Goal: Transaction & Acquisition: Purchase product/service

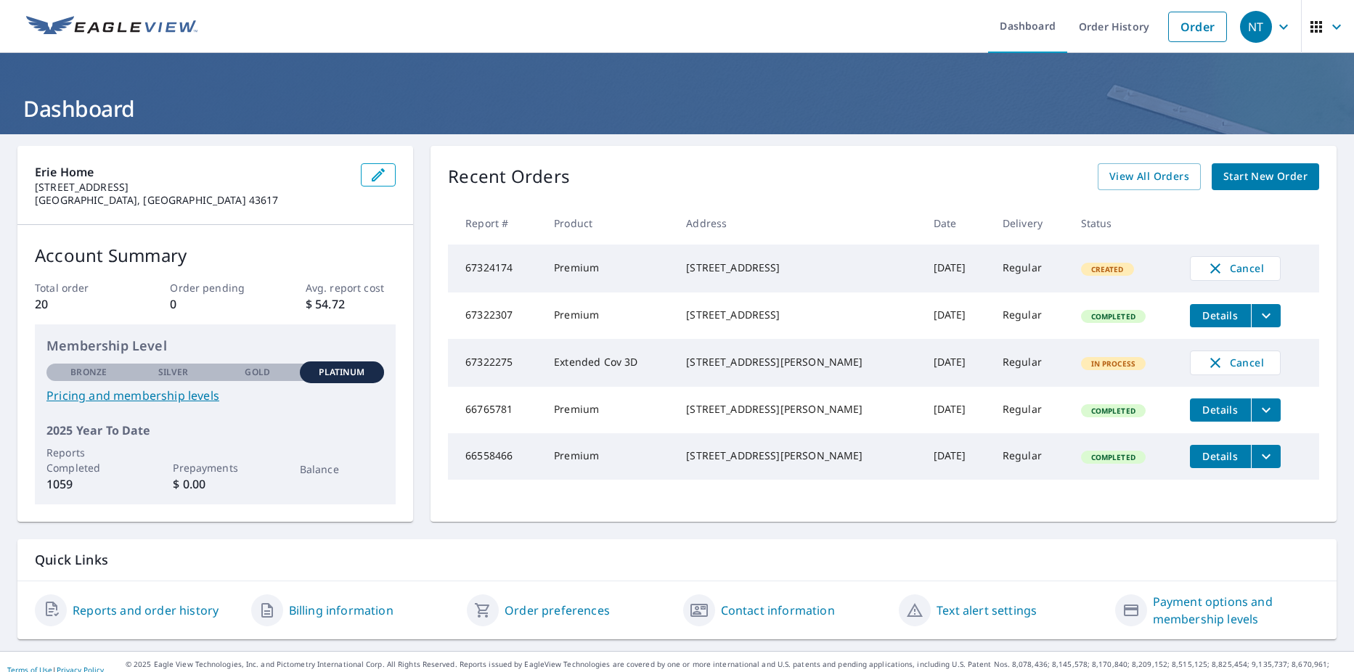
click at [1212, 176] on link "Start New Order" at bounding box center [1265, 176] width 107 height 27
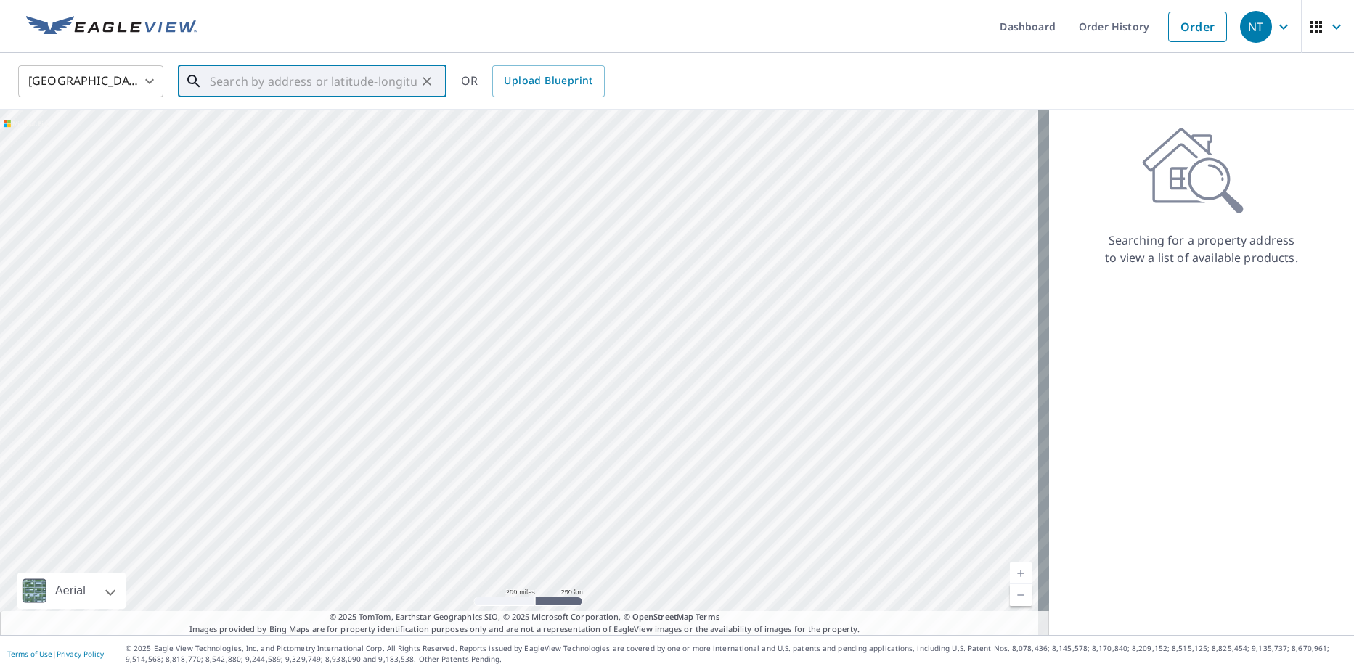
paste input "[STREET_ADDRESS]"
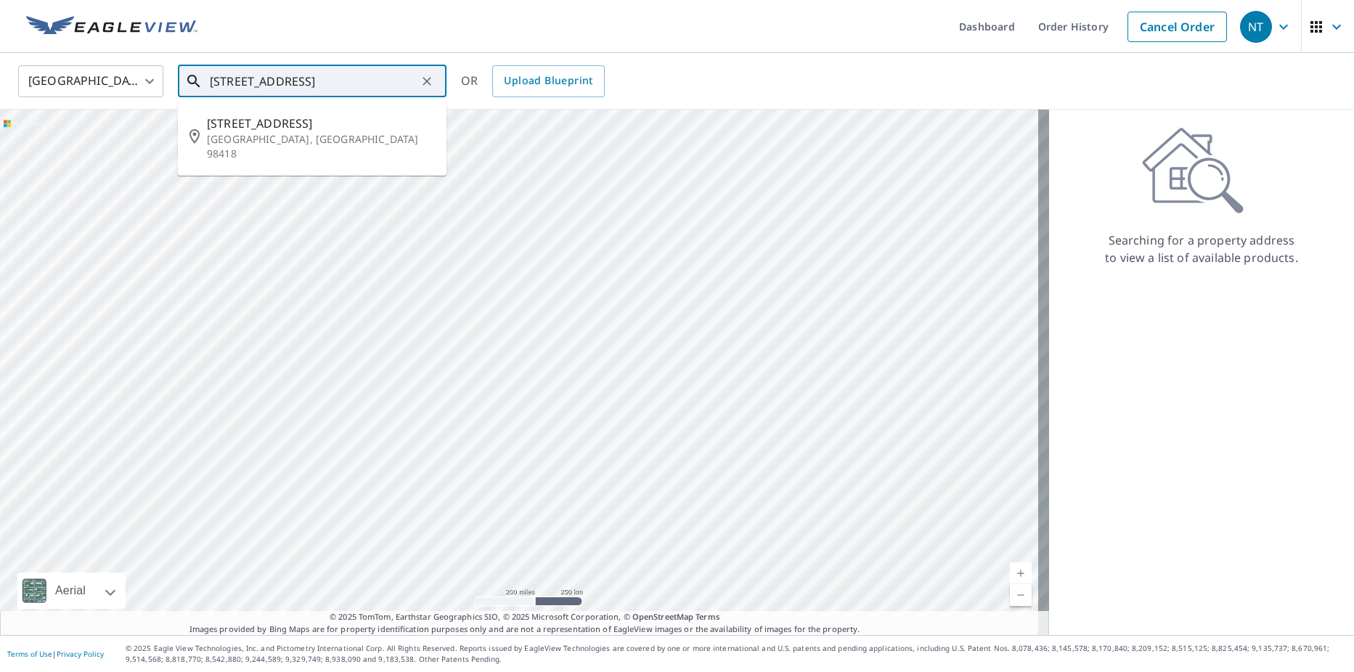
type input "[STREET_ADDRESS]"
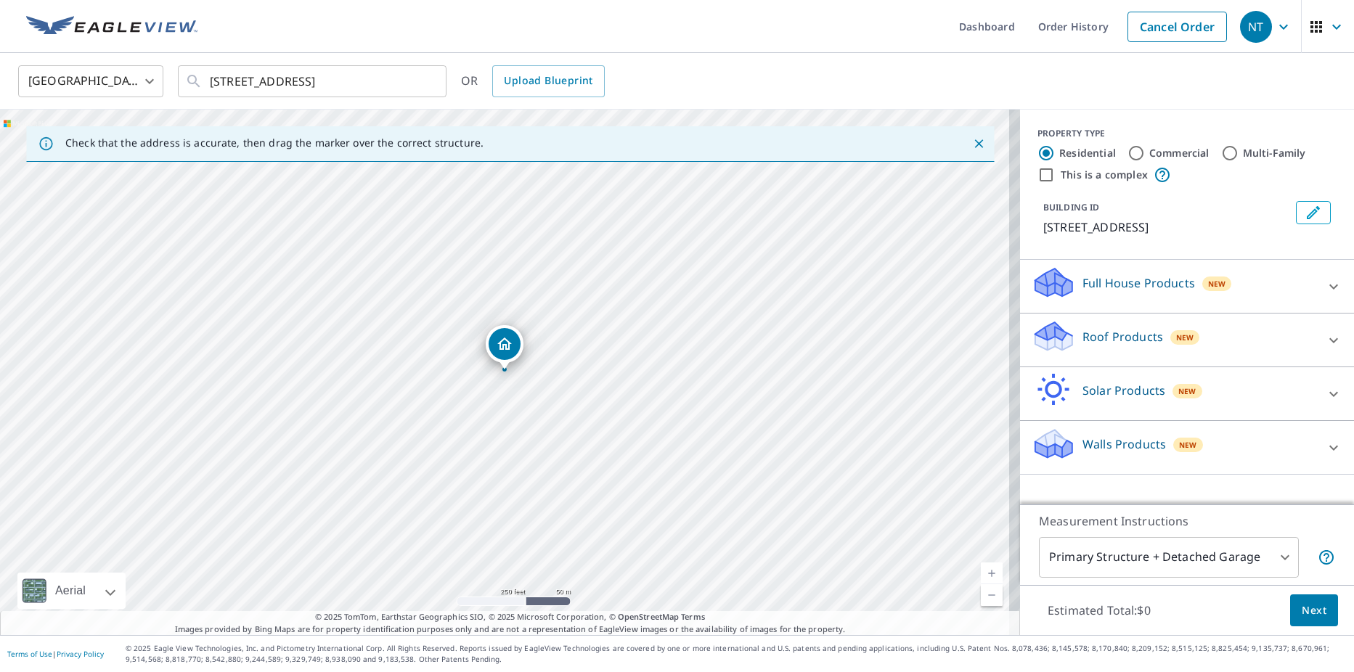
click at [520, 370] on div "[STREET_ADDRESS]" at bounding box center [510, 373] width 1020 height 526
click at [504, 368] on div "Dropped pin, building 1, Residential property, 229 S 40th St Tacoma, WA 98418" at bounding box center [504, 362] width 19 height 15
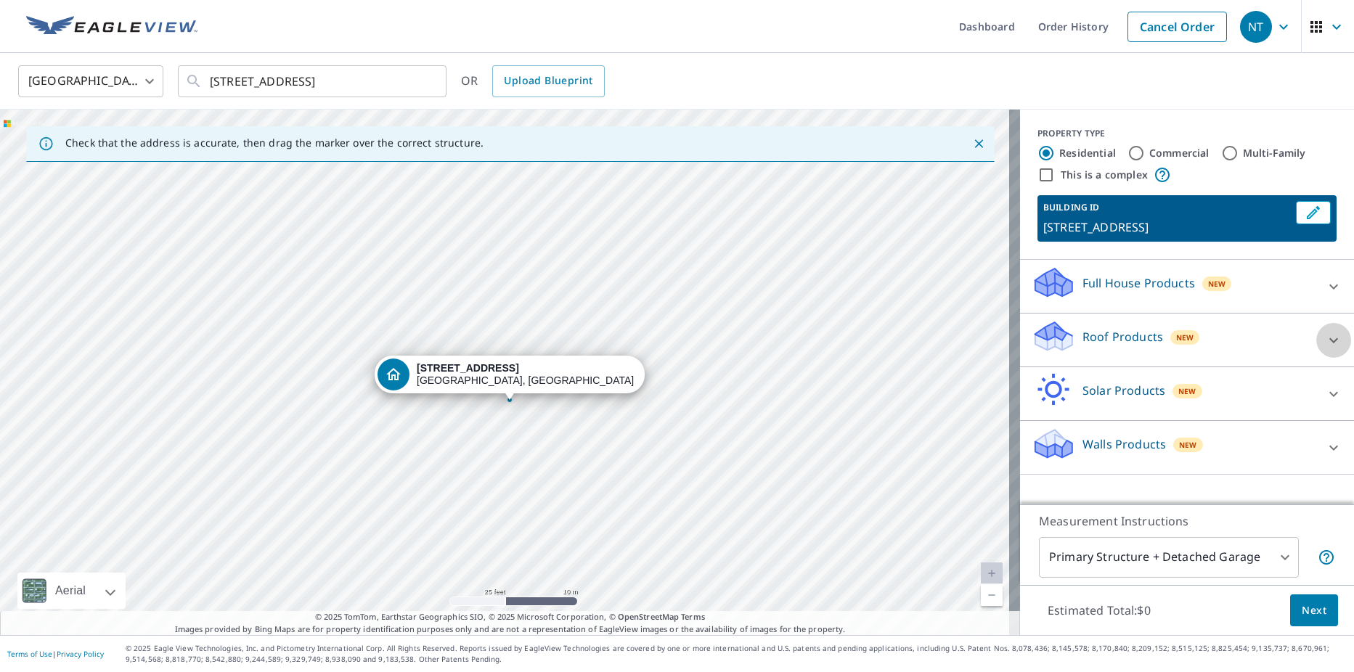
click at [1325, 338] on icon at bounding box center [1333, 340] width 17 height 17
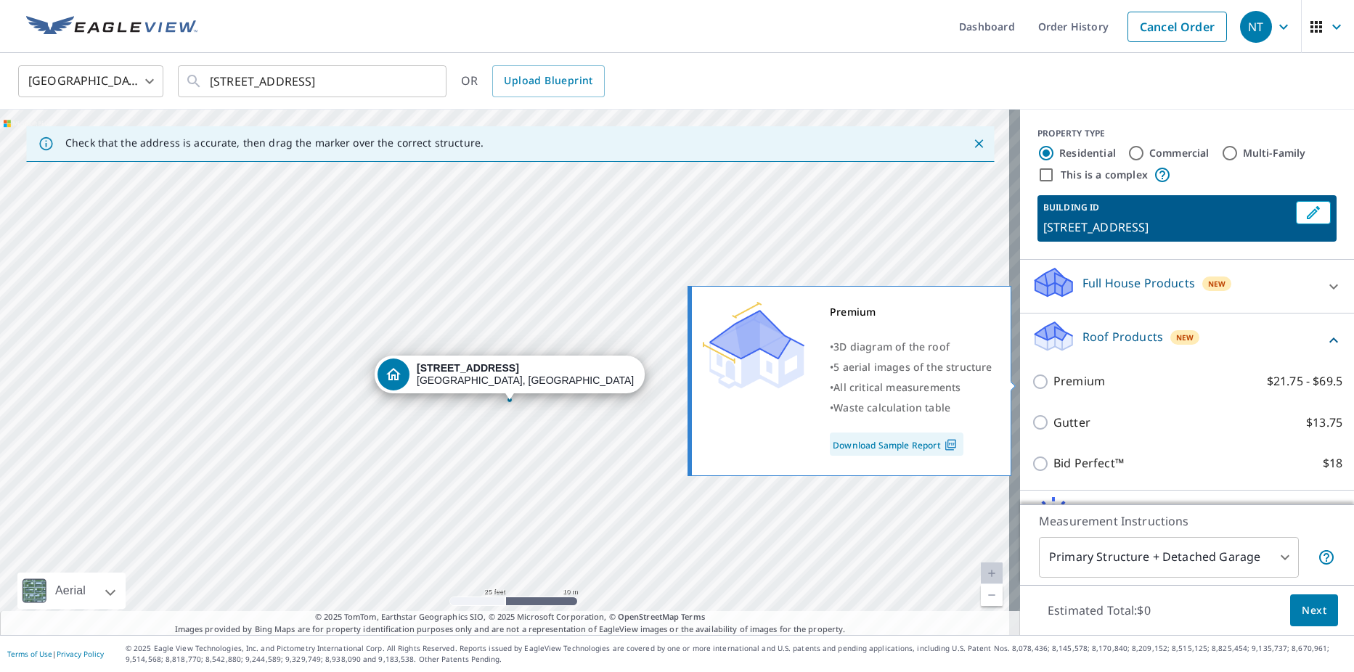
click at [1076, 381] on p "Premium" at bounding box center [1079, 381] width 52 height 18
click at [1053, 381] on input "Premium $21.75 - $69.5" at bounding box center [1042, 381] width 22 height 17
checkbox input "true"
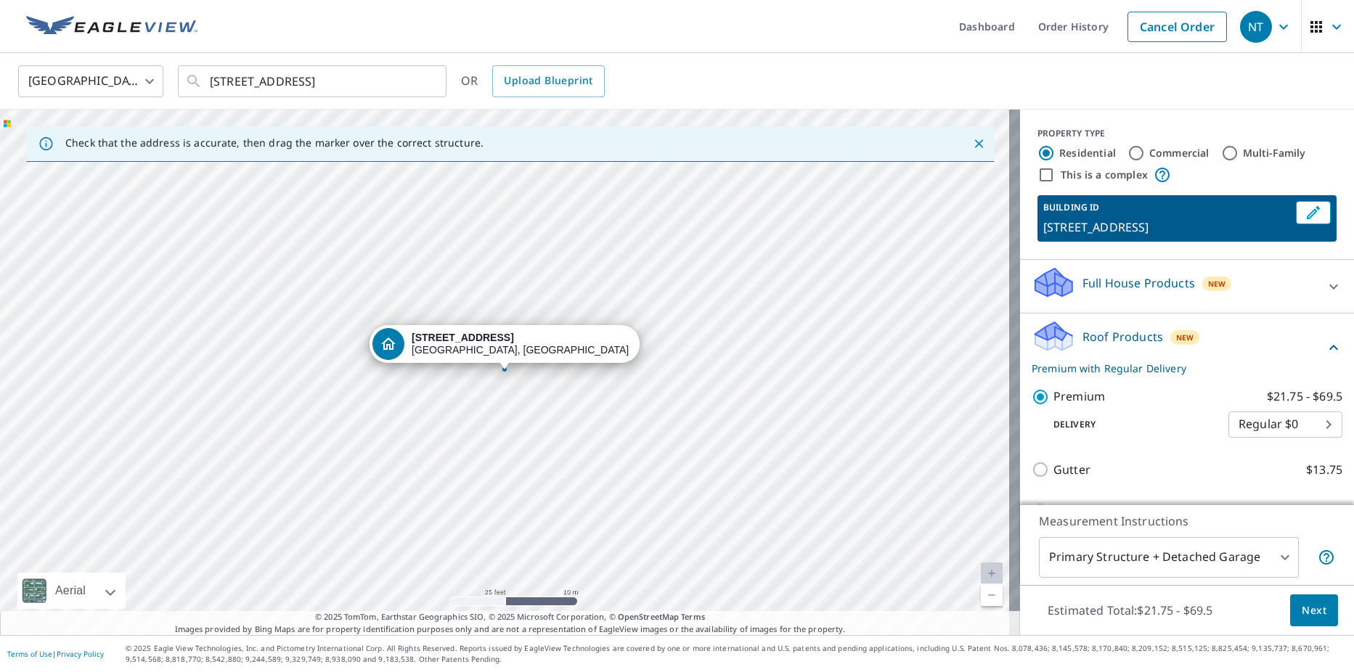
click at [1310, 618] on span "Next" at bounding box center [1314, 611] width 25 height 18
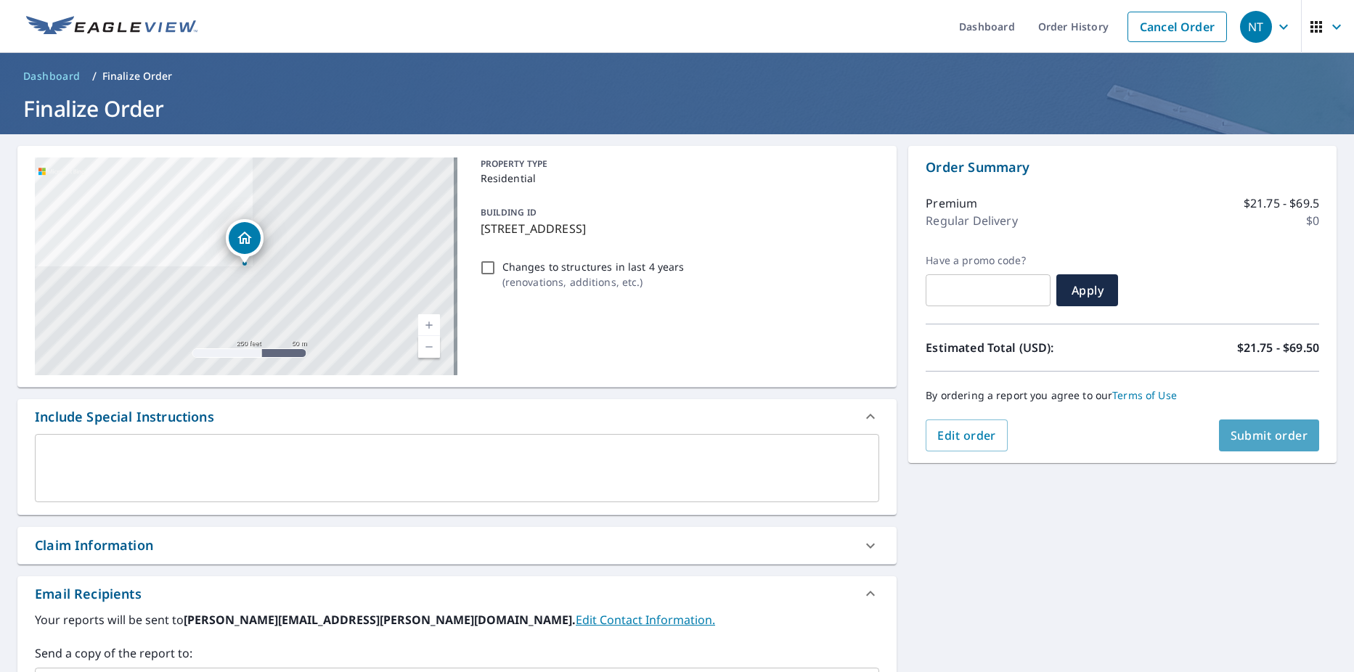
click at [1248, 427] on button "Submit order" at bounding box center [1269, 436] width 101 height 32
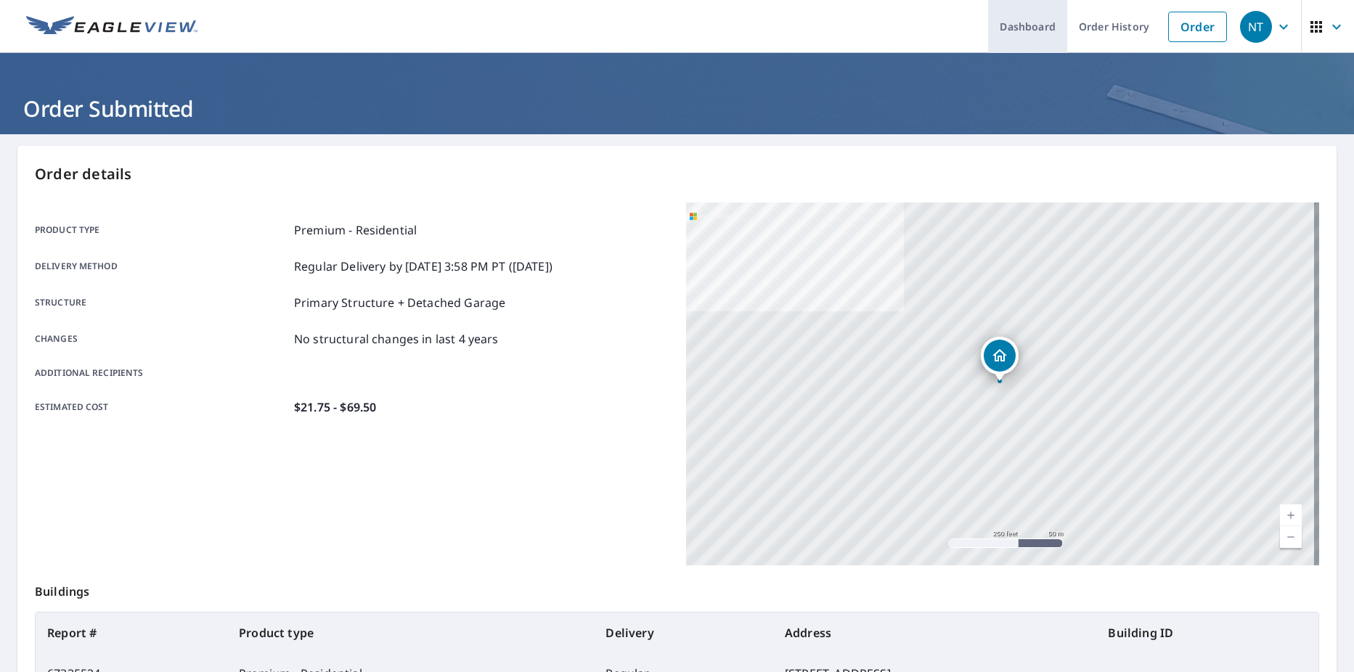
click at [1012, 25] on link "Dashboard" at bounding box center [1027, 26] width 79 height 53
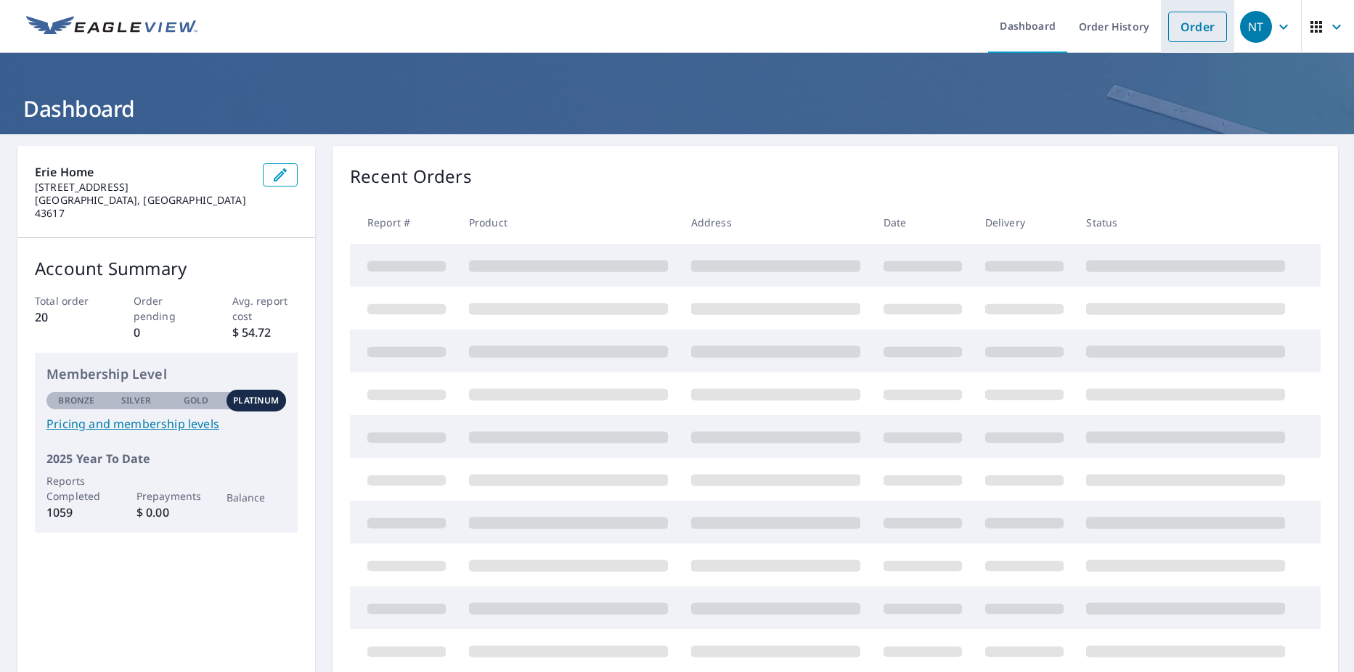
click at [1185, 29] on link "Order" at bounding box center [1197, 27] width 59 height 30
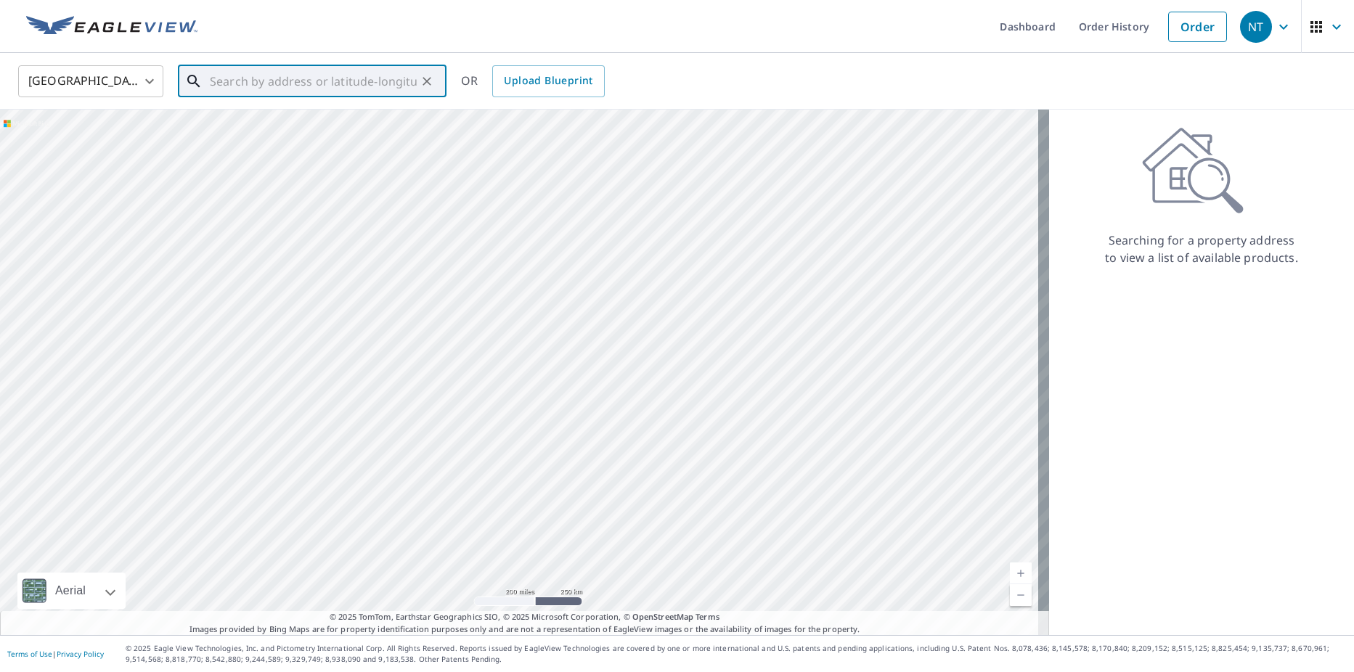
paste input "[STREET_ADDRESS][PERSON_NAME]"
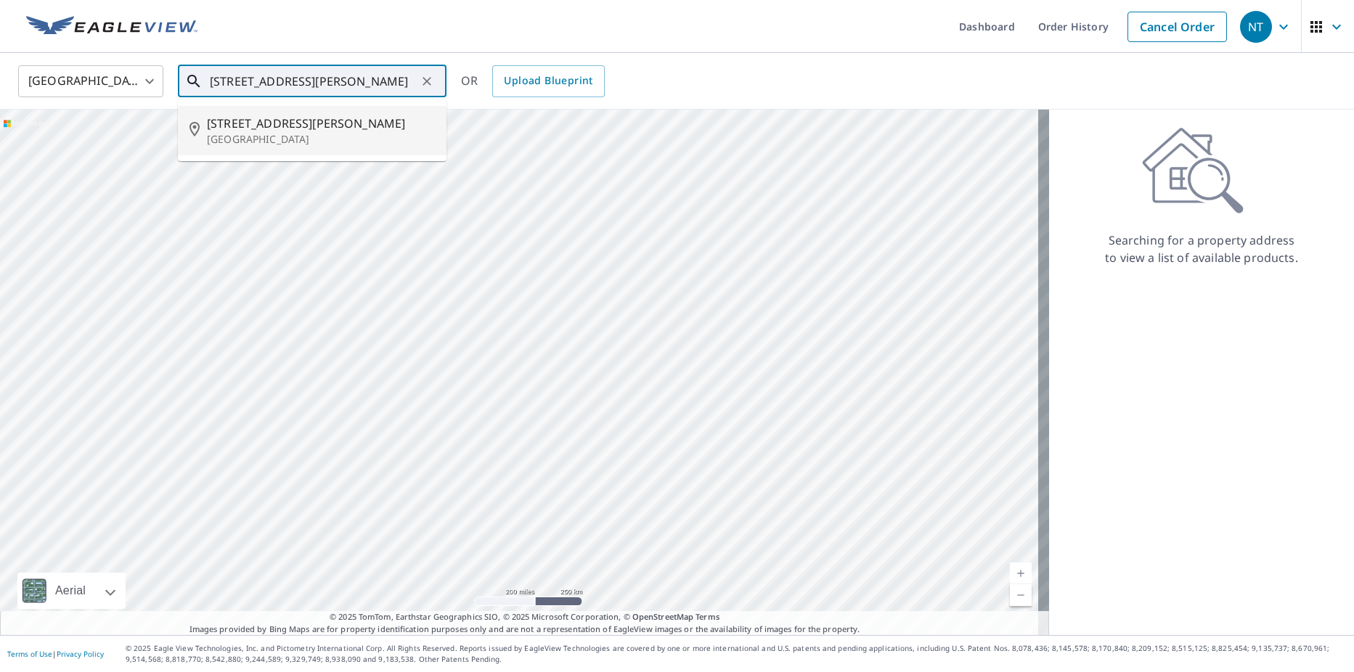
click at [284, 136] on p "[GEOGRAPHIC_DATA]" at bounding box center [321, 139] width 228 height 15
type input "[STREET_ADDRESS][PERSON_NAME]"
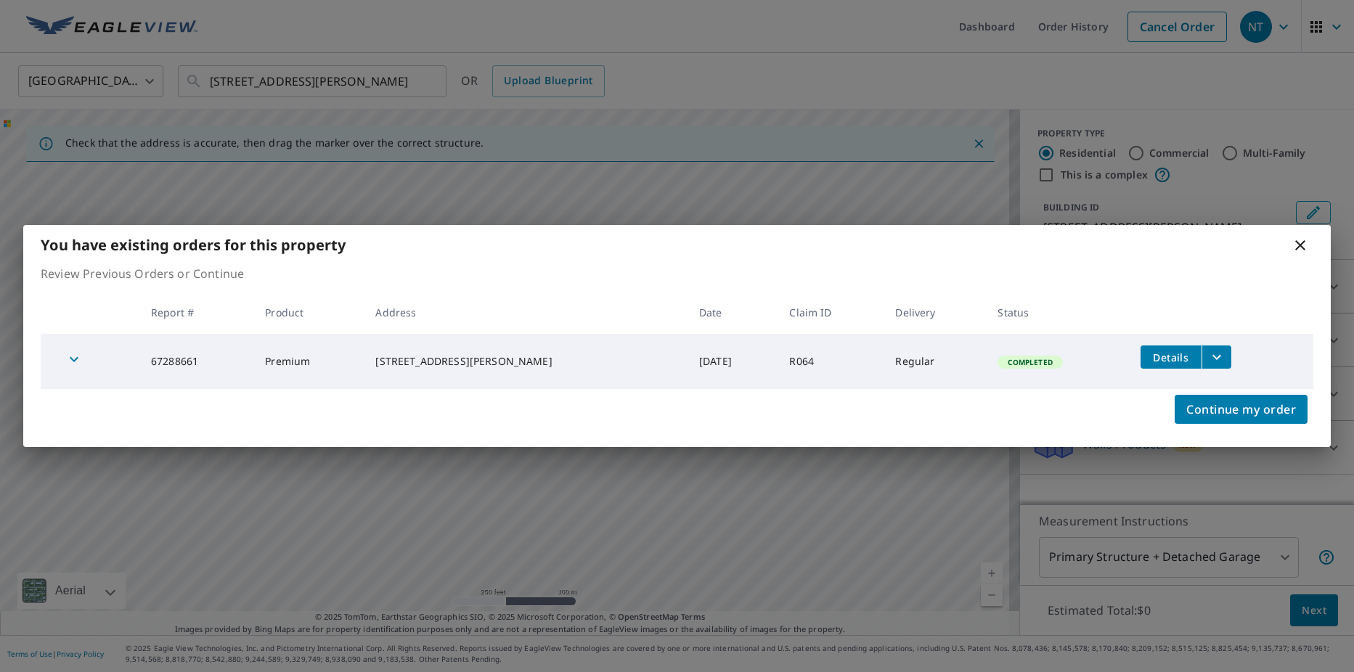
click at [1151, 360] on span "Details" at bounding box center [1171, 358] width 44 height 14
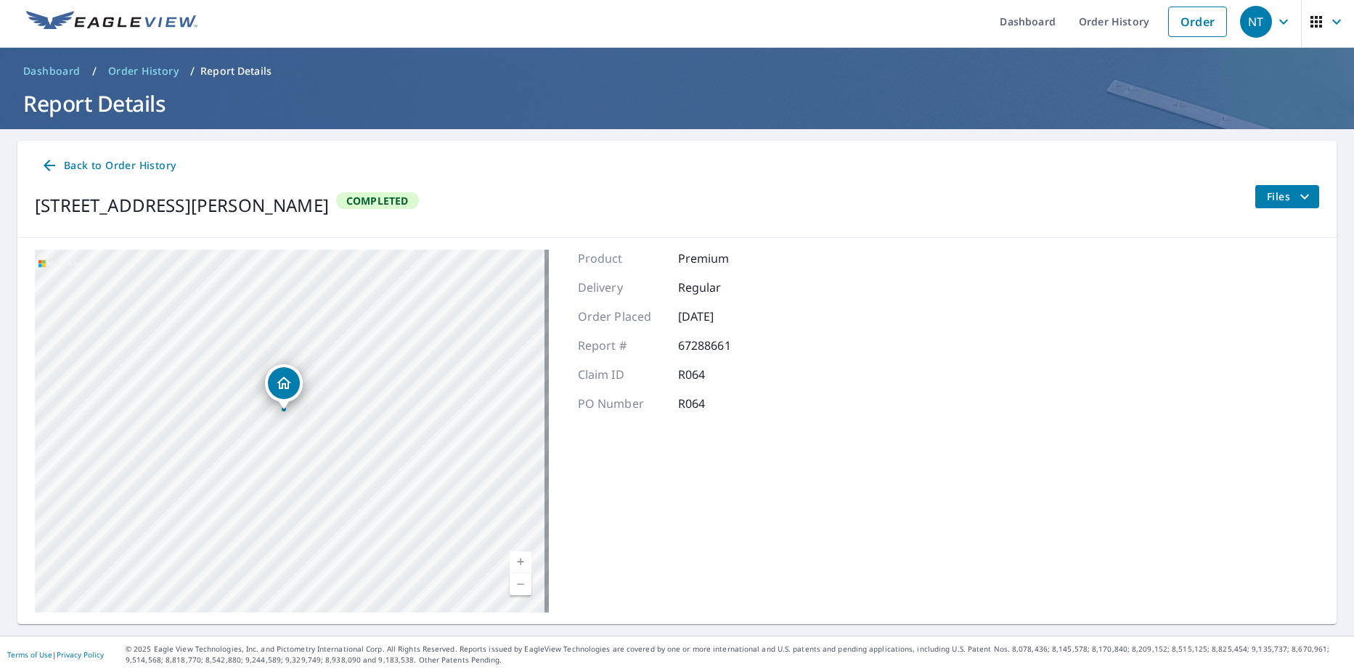
scroll to position [6, 0]
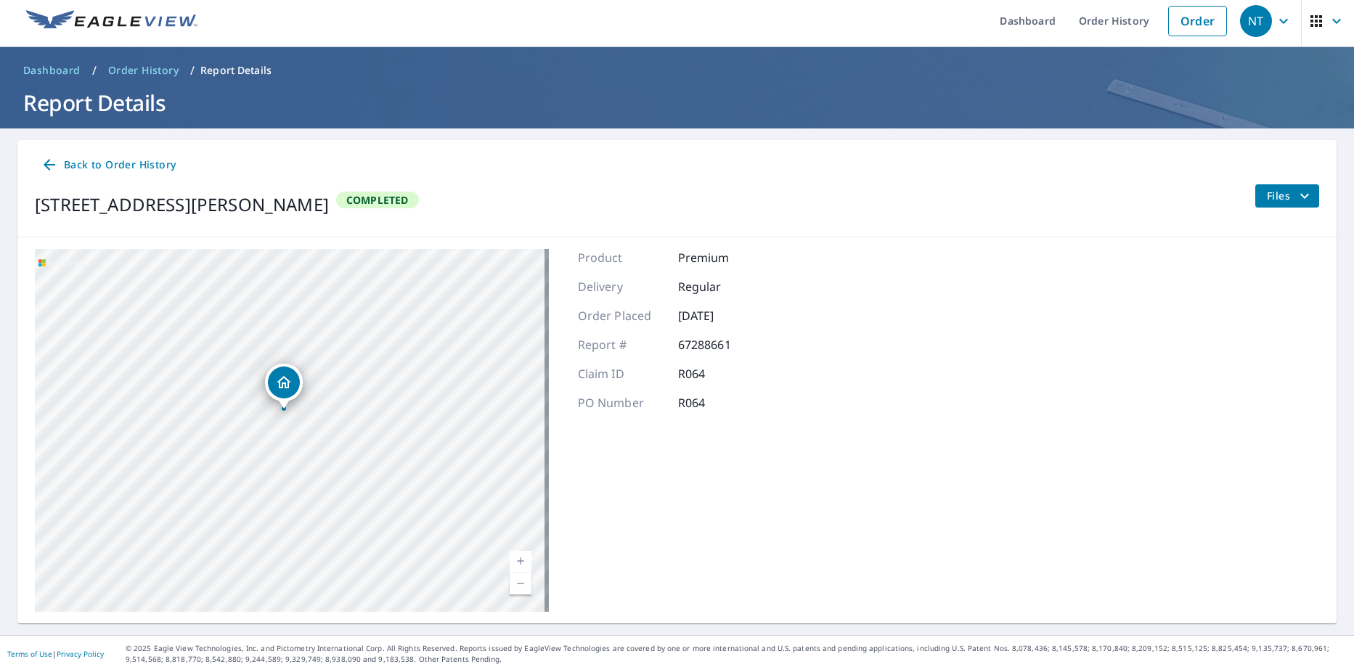
click at [1283, 199] on span "Files" at bounding box center [1290, 195] width 46 height 17
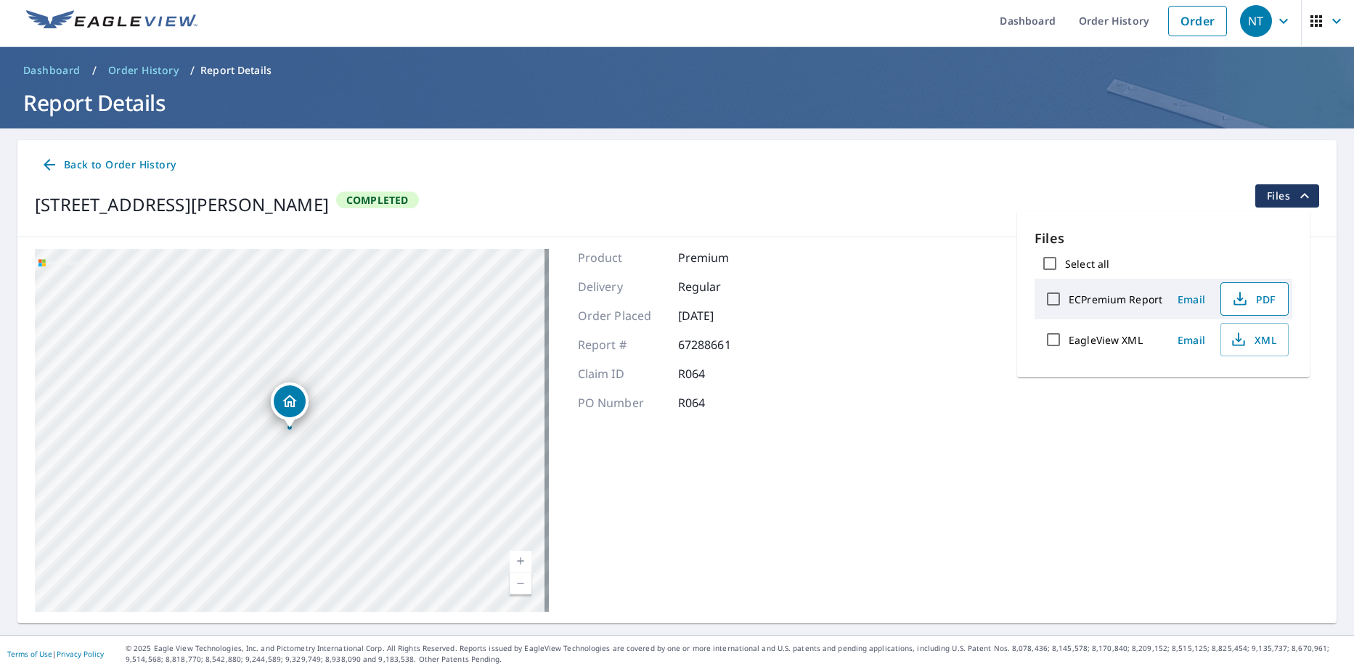
click at [1249, 300] on span "PDF" at bounding box center [1253, 298] width 46 height 17
click at [298, 477] on div "Dropped pin, building 1, Residential property, 16705 Biggs Ct Conroe, TX 77302" at bounding box center [295, 474] width 19 height 15
drag, startPoint x: 311, startPoint y: 426, endPoint x: 306, endPoint y: 416, distance: 11.7
click at [306, 416] on div "[STREET_ADDRESS][PERSON_NAME]" at bounding box center [319, 405] width 187 height 25
click at [72, 166] on span "Back to Order History" at bounding box center [108, 165] width 135 height 18
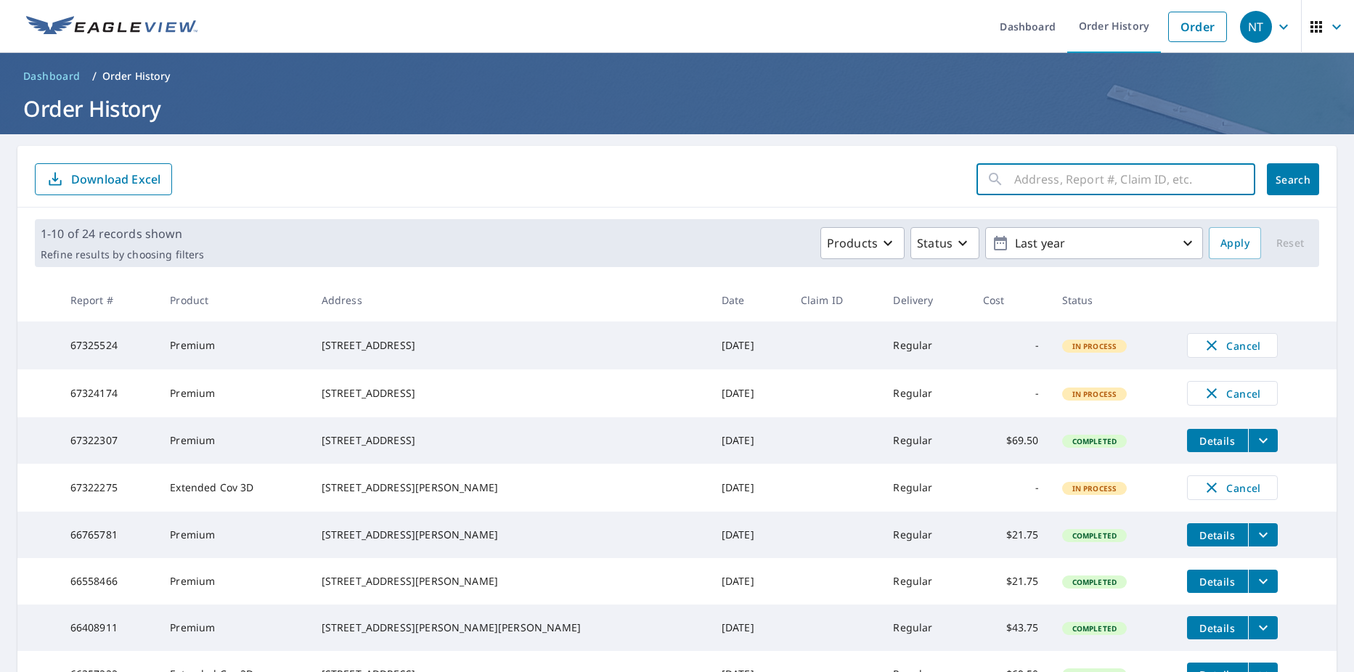
click at [1014, 173] on input "text" at bounding box center [1134, 179] width 241 height 41
paste input "1"
click at [1014, 180] on input "text" at bounding box center [1134, 179] width 241 height 41
type input "16705 [PERSON_NAME]"
click button "Search" at bounding box center [1293, 179] width 52 height 32
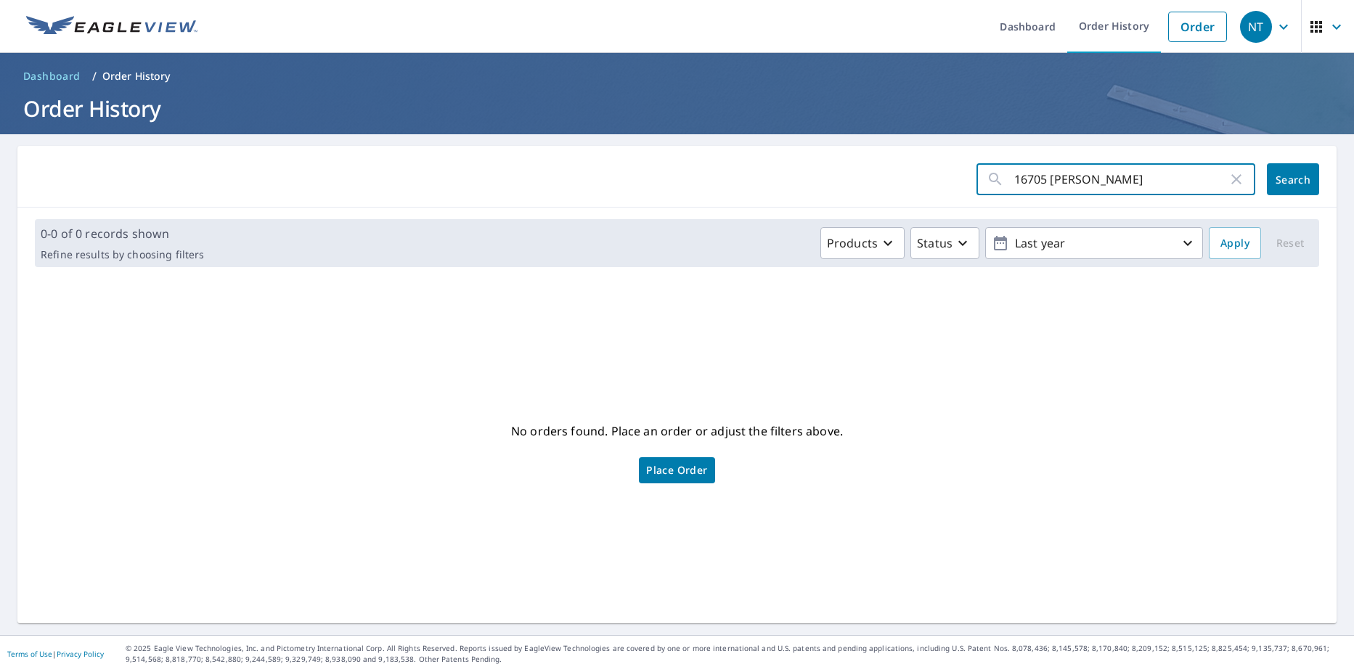
drag, startPoint x: 1075, startPoint y: 177, endPoint x: 959, endPoint y: 180, distance: 116.2
click at [976, 180] on div "16705 [PERSON_NAME] ​" at bounding box center [1115, 179] width 279 height 32
paste input "[PERSON_NAME][GEOGRAPHIC_DATA]"
type input "[STREET_ADDRESS][PERSON_NAME]"
click button "Search" at bounding box center [1293, 179] width 52 height 32
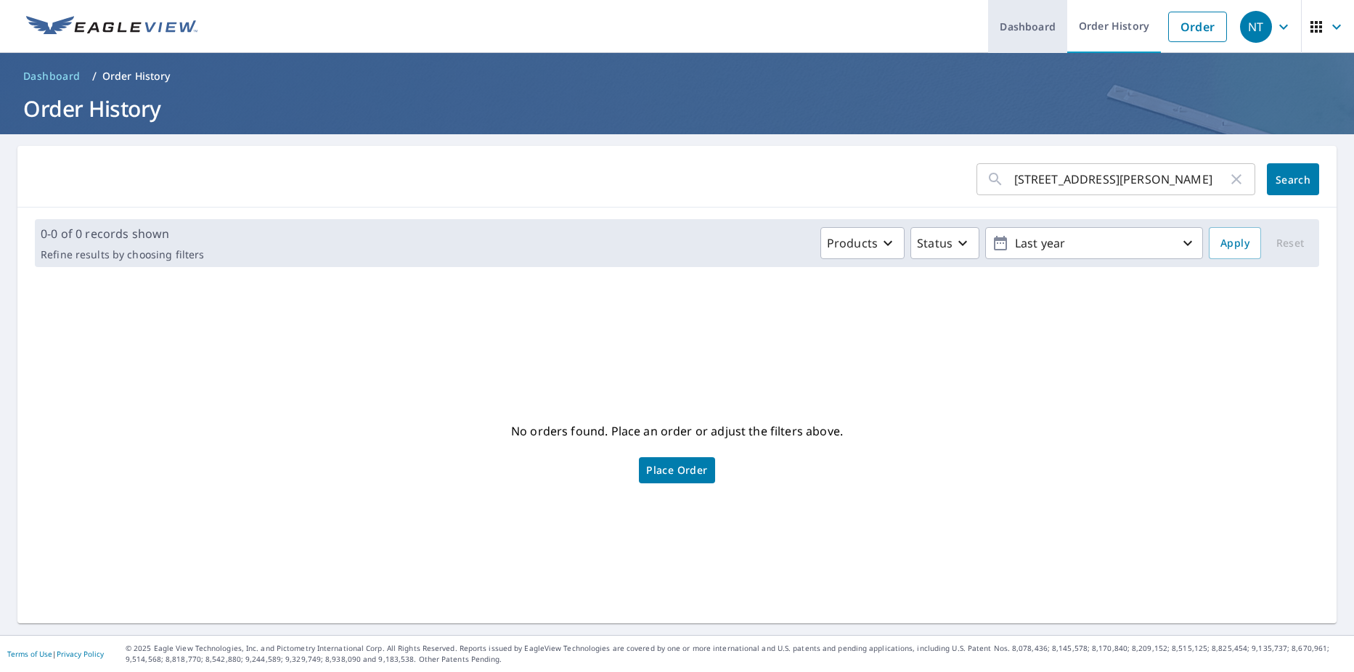
click at [992, 28] on link "Dashboard" at bounding box center [1027, 26] width 79 height 53
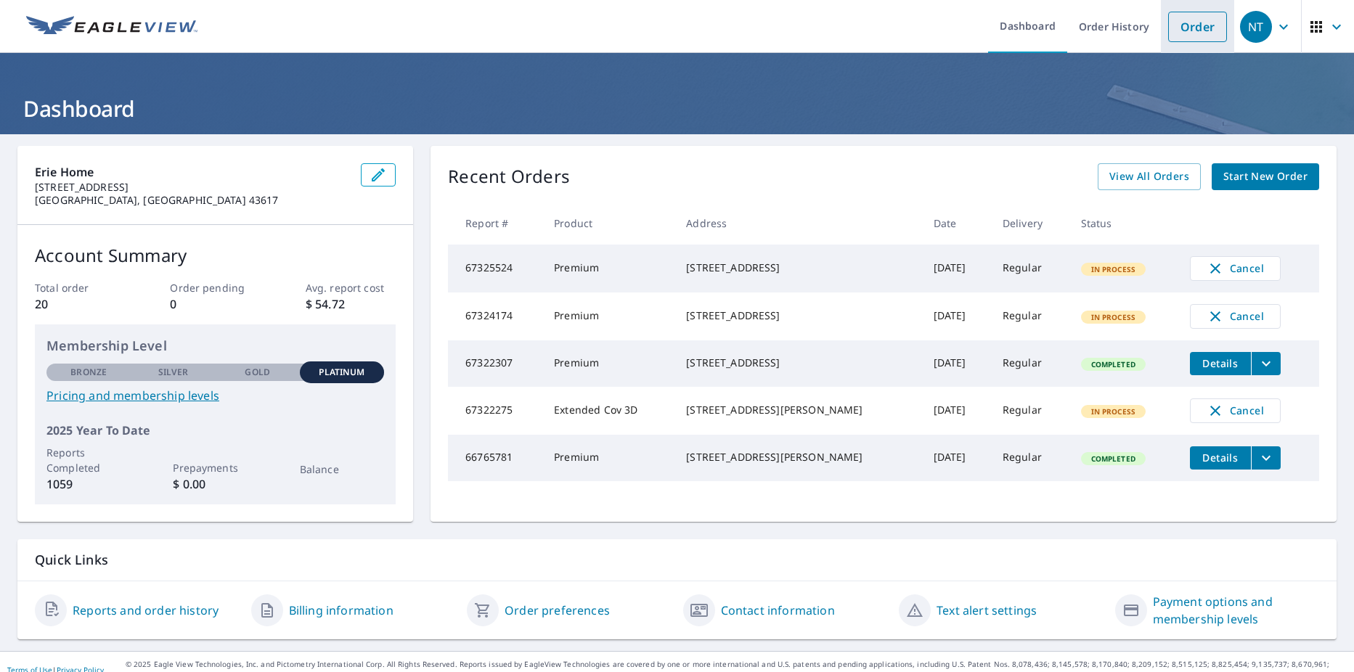
click at [1197, 30] on link "Order" at bounding box center [1197, 27] width 59 height 30
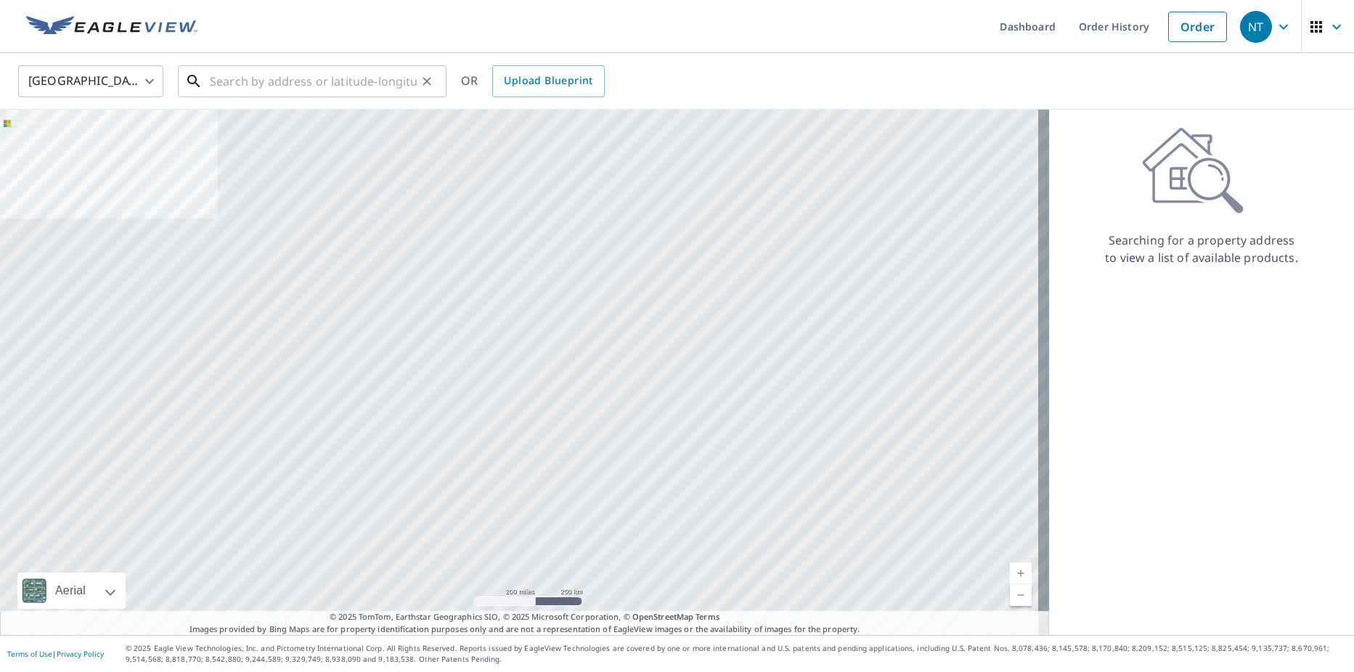
click at [258, 89] on input "text" at bounding box center [313, 81] width 207 height 41
paste input "[STREET_ADDRESS][PERSON_NAME]"
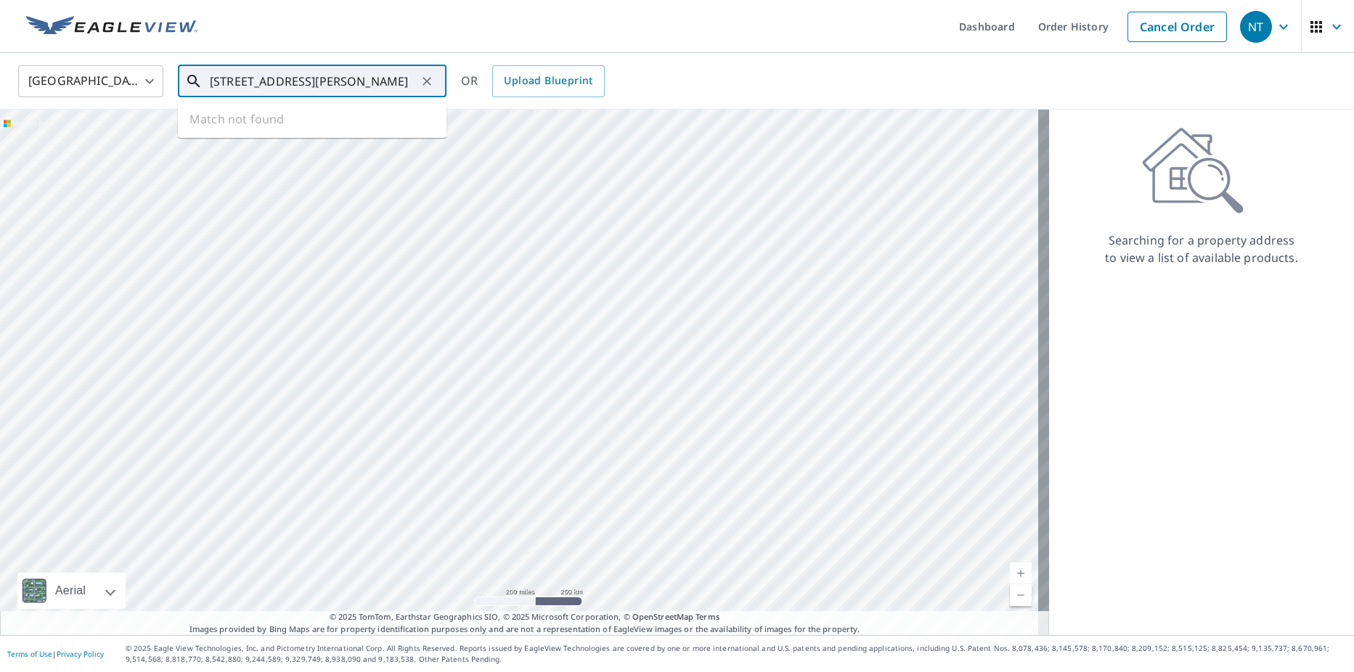
scroll to position [0, 1]
click at [266, 113] on li "[STREET_ADDRESS][PERSON_NAME]" at bounding box center [312, 130] width 269 height 49
type input "[STREET_ADDRESS][PERSON_NAME]"
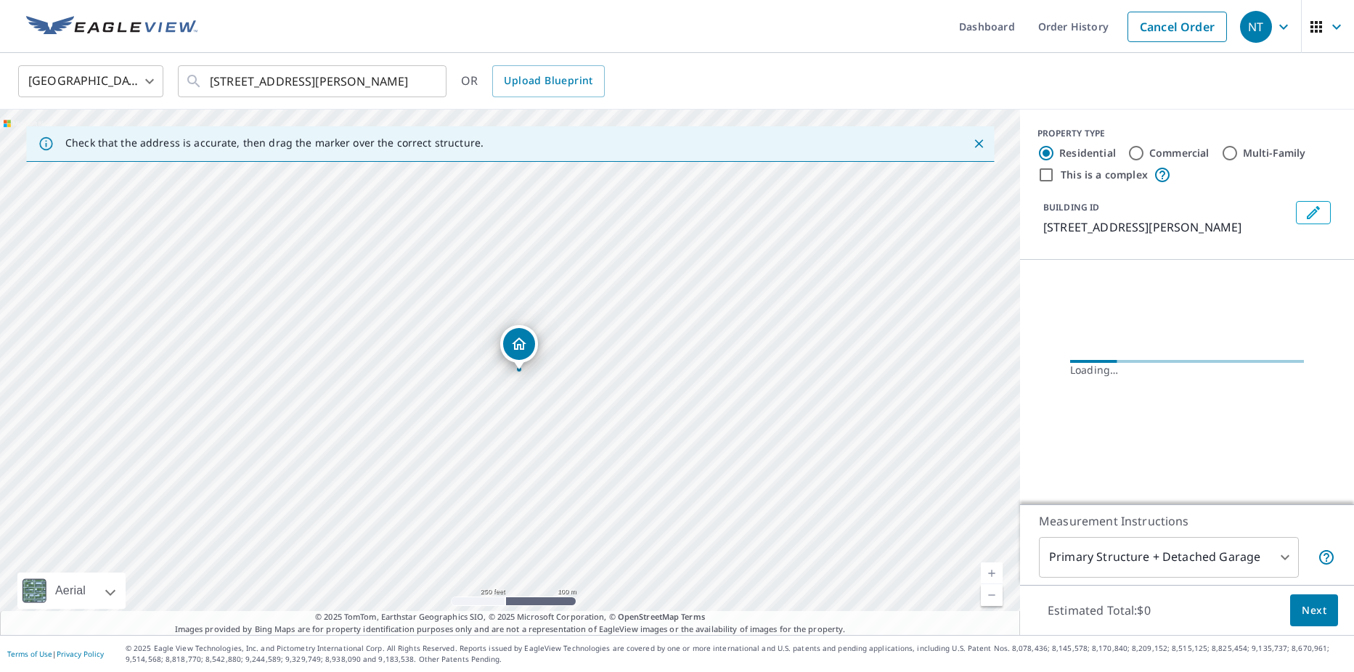
scroll to position [0, 0]
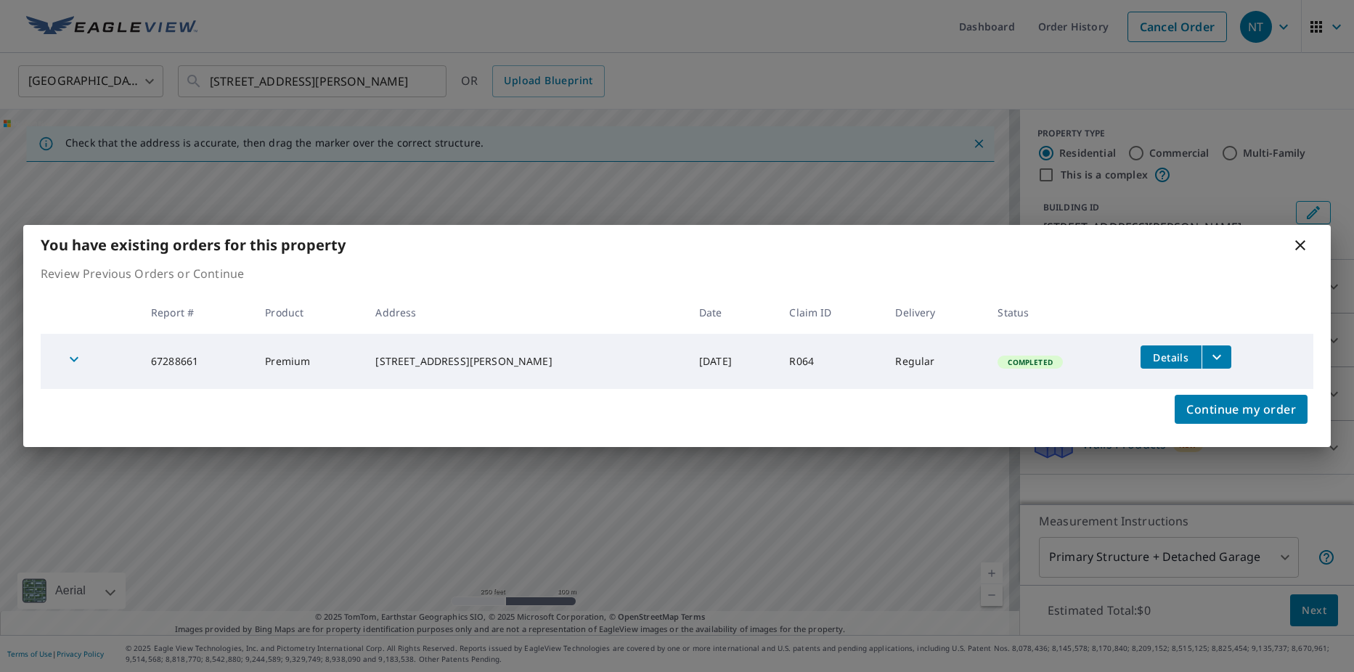
click at [1310, 248] on div "You have existing orders for this property" at bounding box center [676, 245] width 1307 height 40
click at [1303, 247] on icon at bounding box center [1299, 245] width 17 height 17
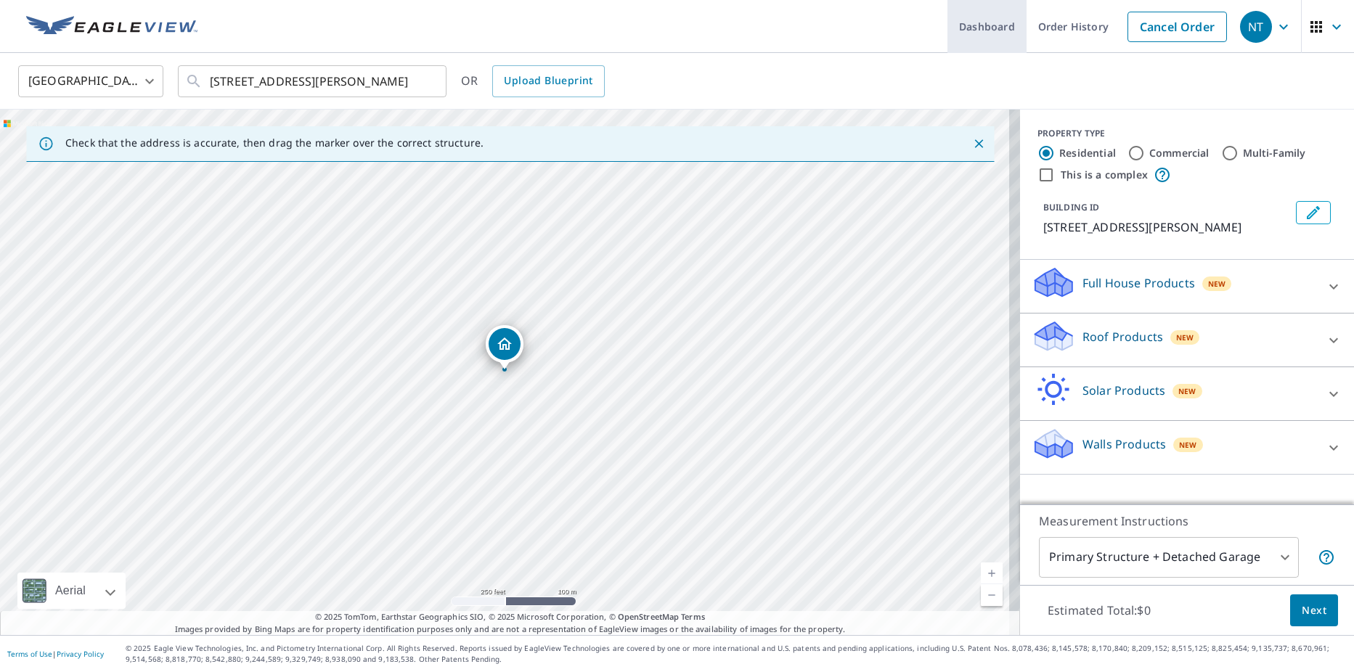
click at [964, 17] on link "Dashboard" at bounding box center [986, 26] width 79 height 53
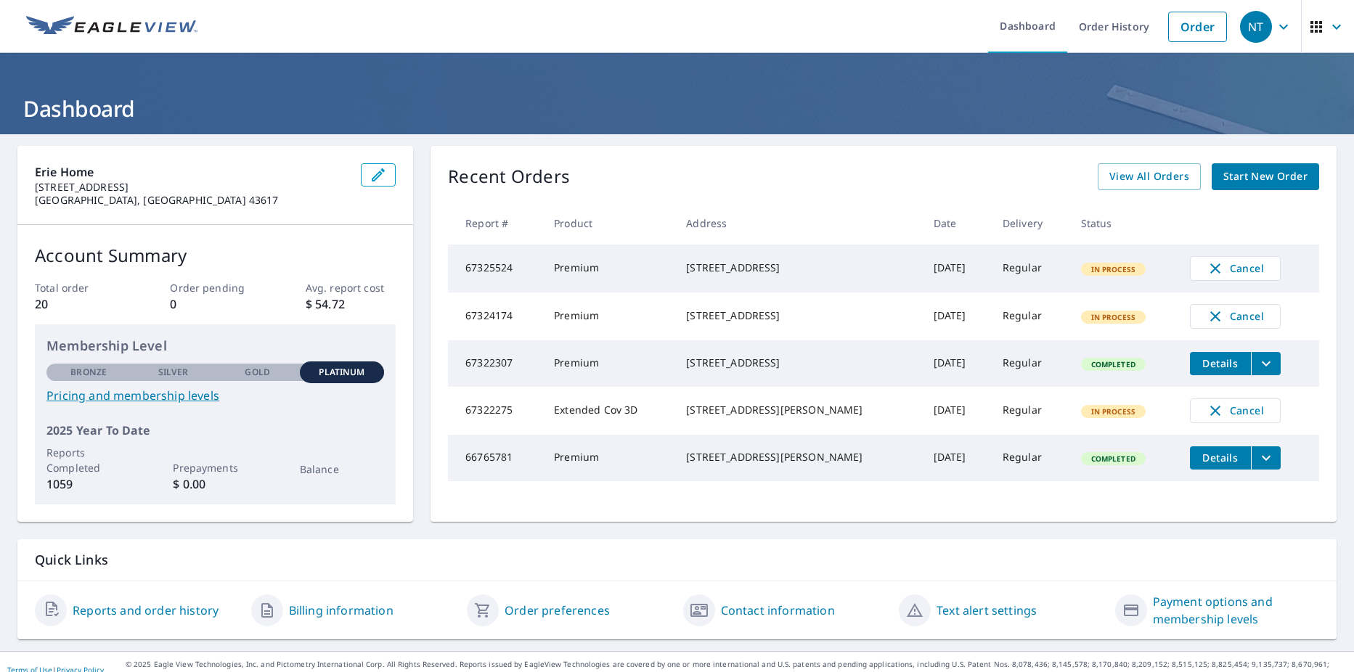
drag, startPoint x: 1013, startPoint y: 25, endPoint x: 1022, endPoint y: 57, distance: 33.1
click at [1013, 25] on link "Dashboard" at bounding box center [1027, 26] width 79 height 53
click at [1209, 39] on link "Order" at bounding box center [1197, 27] width 59 height 30
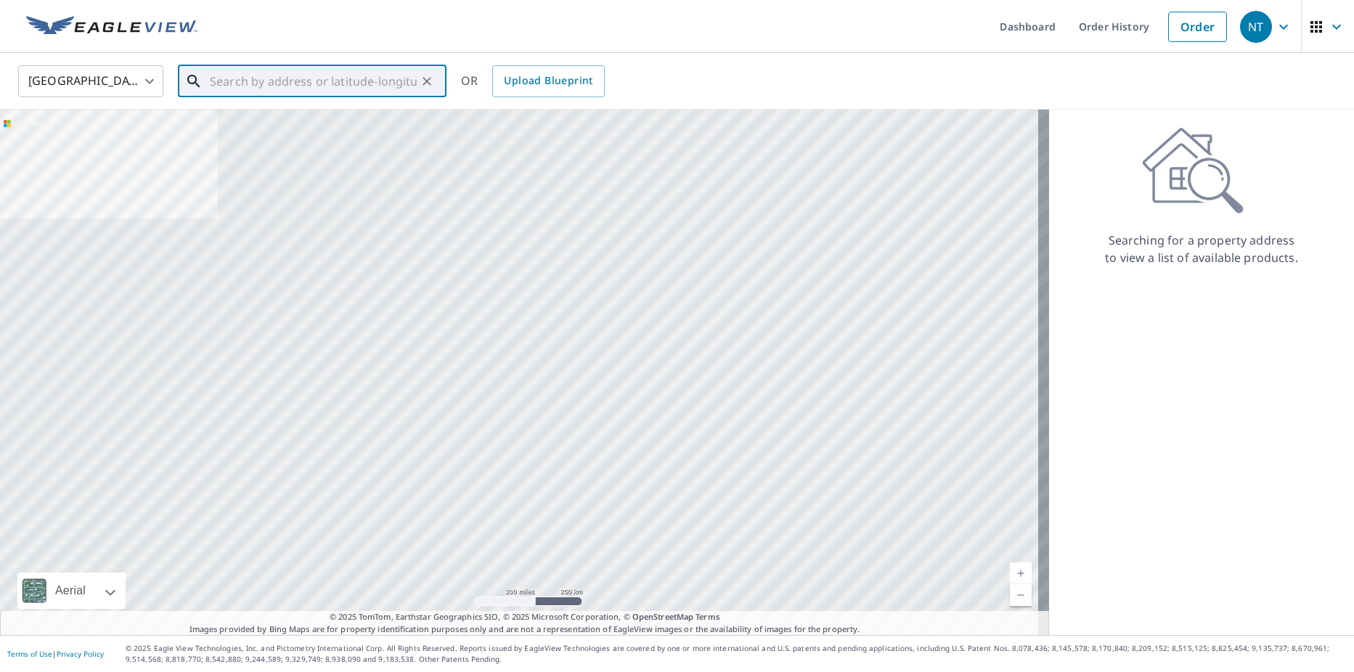
paste input "[STREET_ADDRESS]?"
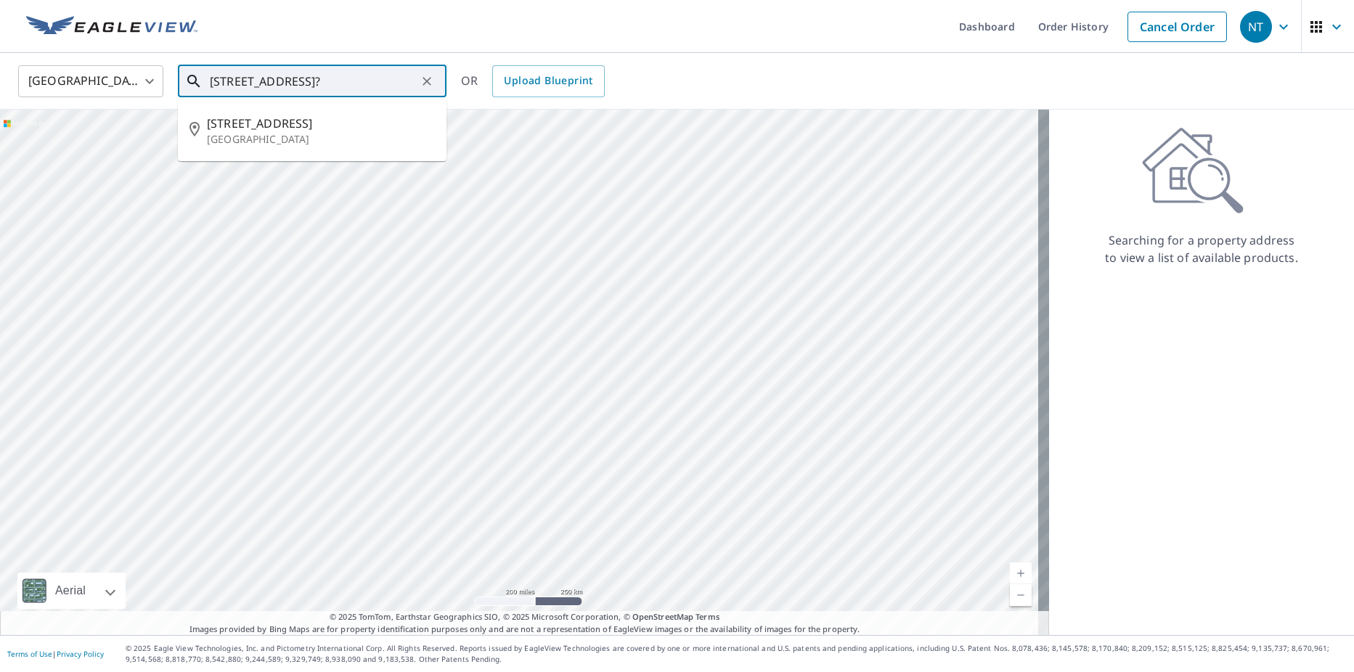
type input "[STREET_ADDRESS]?"
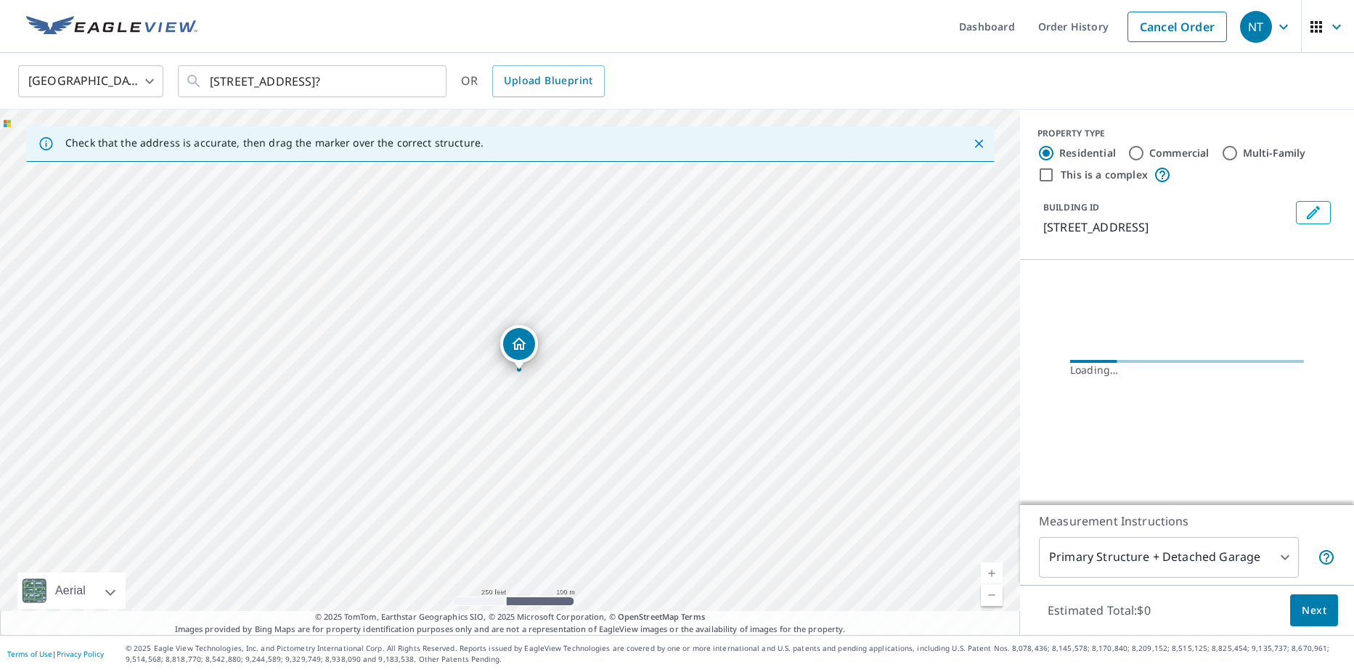
scroll to position [0, 0]
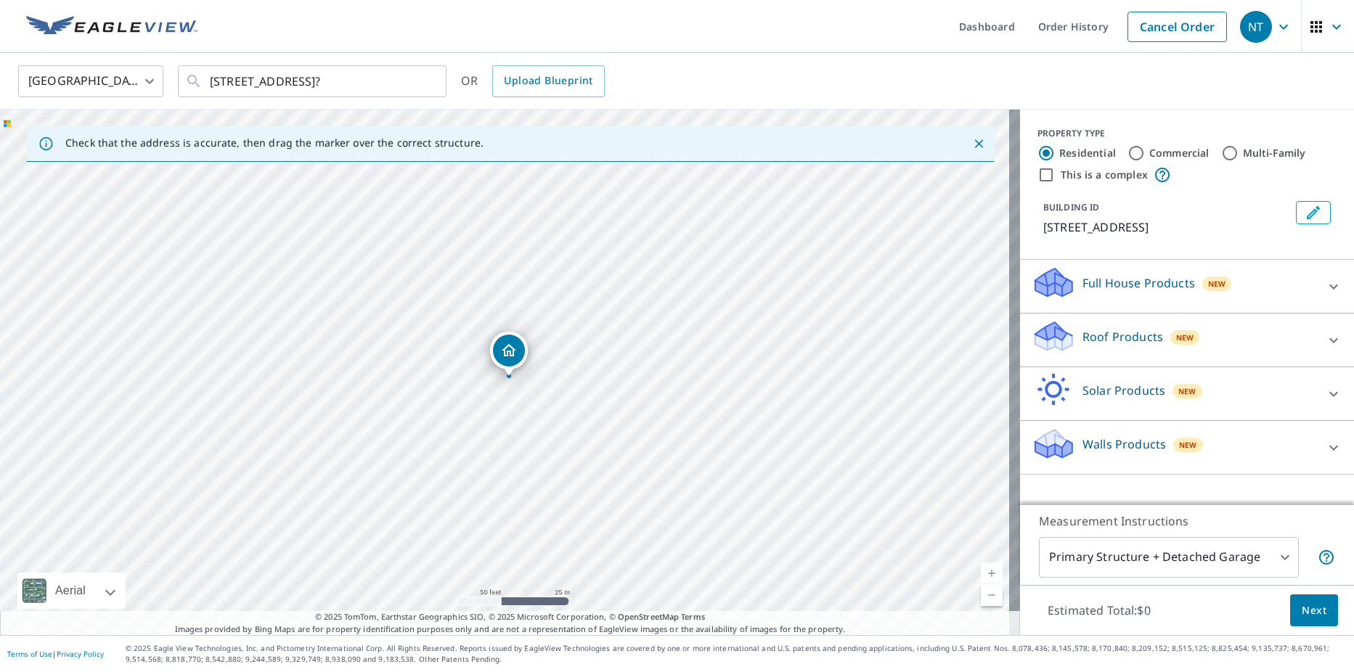
click at [510, 379] on div "[STREET_ADDRESS]" at bounding box center [510, 373] width 1020 height 526
click at [498, 352] on icon "Dropped pin, building 1, Residential property, 12 Alnwick Rd Palm Beach Gardens…" at bounding box center [504, 343] width 17 height 17
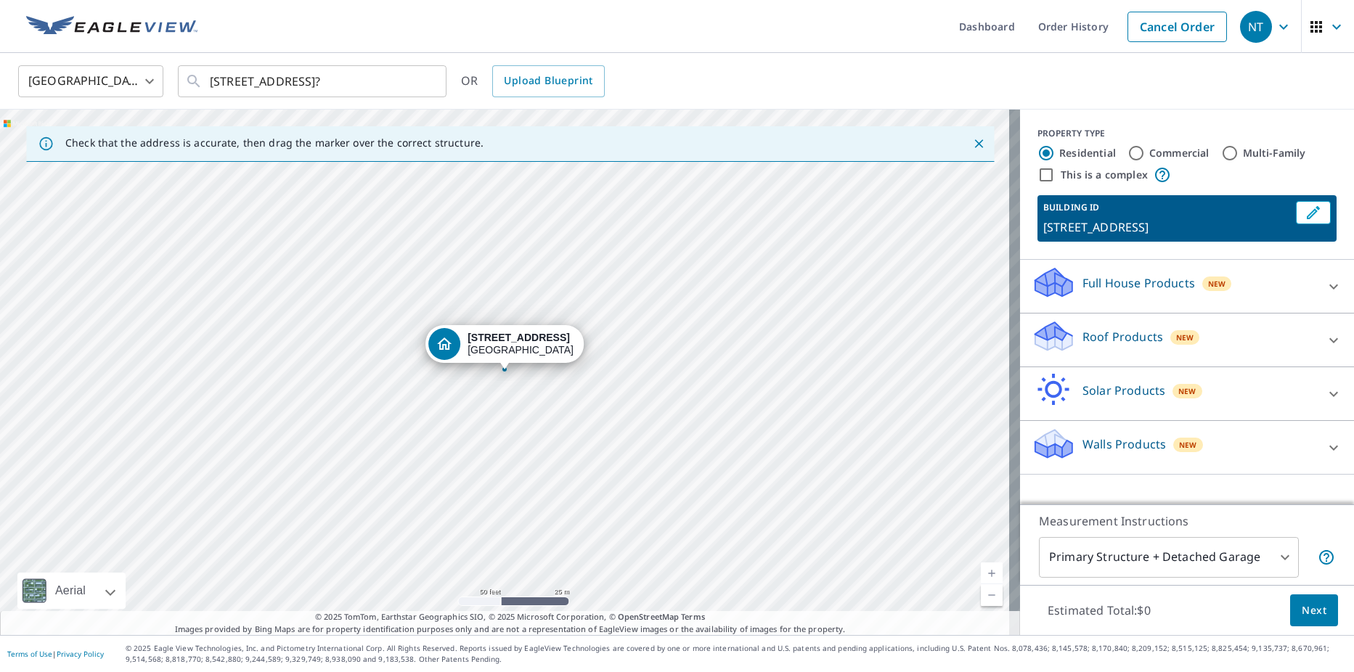
click at [1325, 349] on icon at bounding box center [1333, 340] width 17 height 17
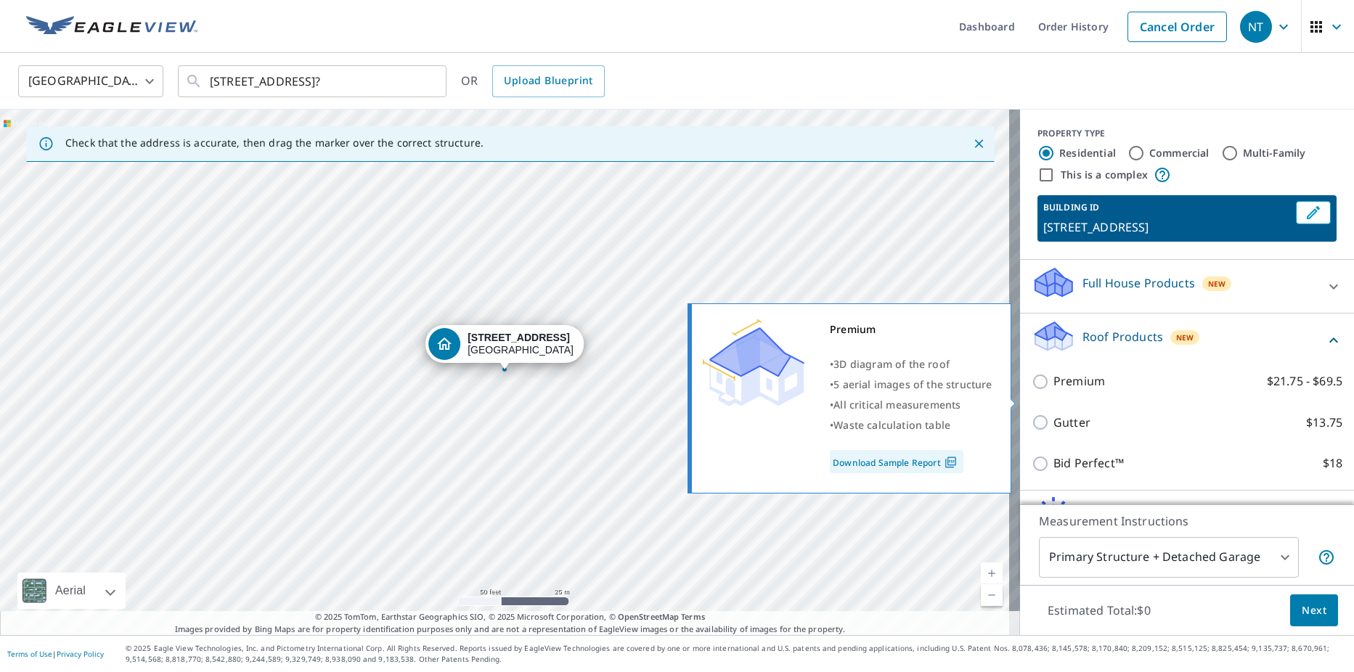
drag, startPoint x: 1127, startPoint y: 404, endPoint x: 1107, endPoint y: 406, distance: 20.4
click at [1127, 391] on label "Premium $21.75 - $69.5" at bounding box center [1197, 381] width 289 height 18
click at [1053, 391] on input "Premium $21.75 - $69.5" at bounding box center [1042, 381] width 22 height 17
checkbox input "true"
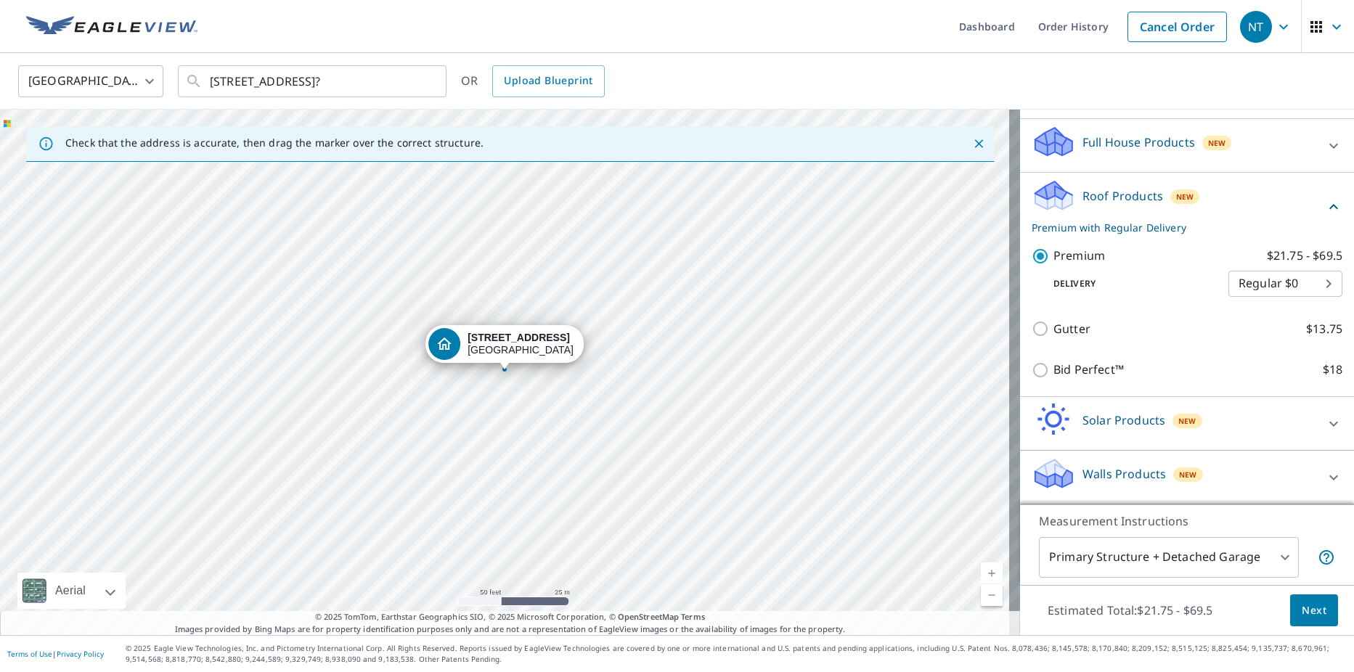
scroll to position [158, 0]
click at [1313, 610] on span "Next" at bounding box center [1314, 611] width 25 height 18
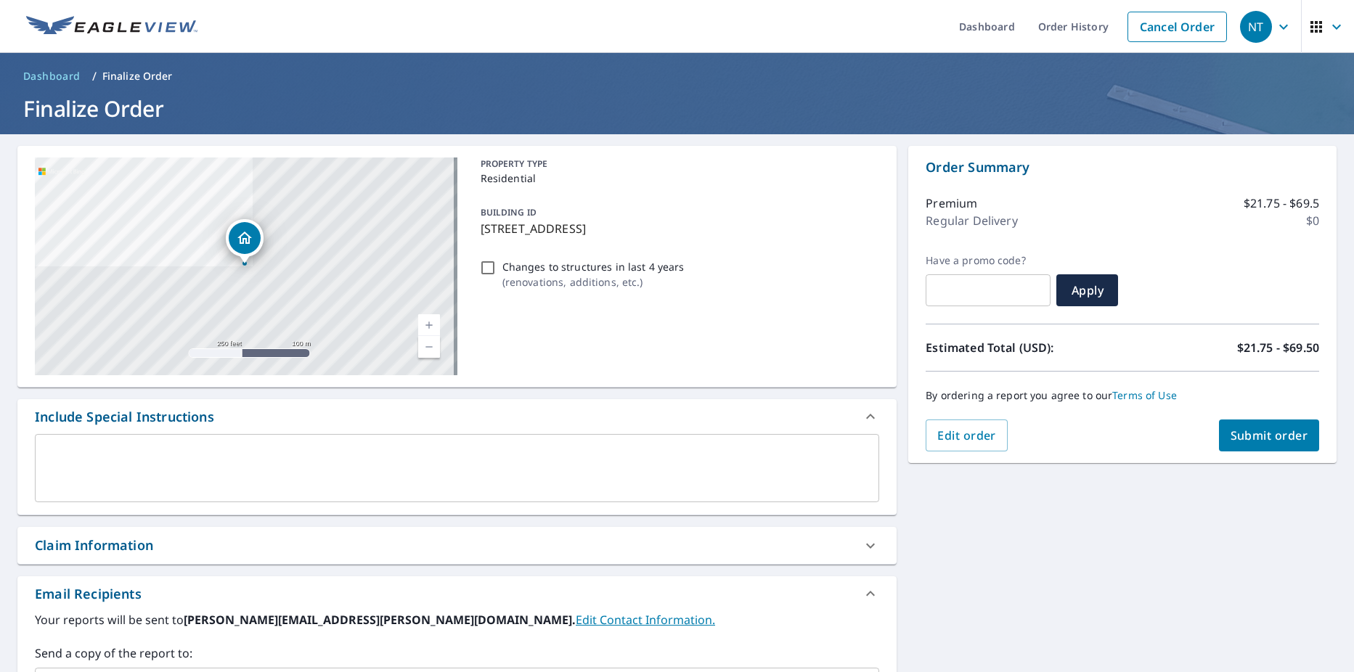
click at [1257, 436] on span "Submit order" at bounding box center [1269, 436] width 78 height 16
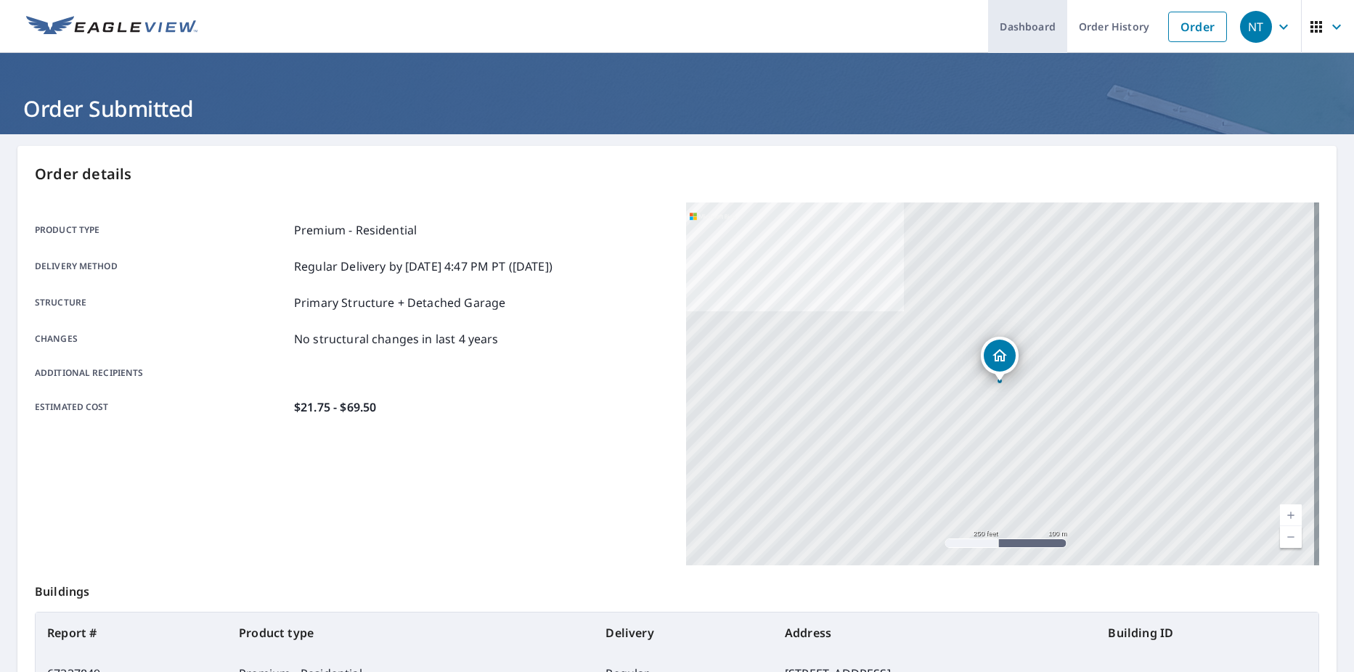
click at [1038, 20] on link "Dashboard" at bounding box center [1027, 26] width 79 height 53
